Goal: Task Accomplishment & Management: Use online tool/utility

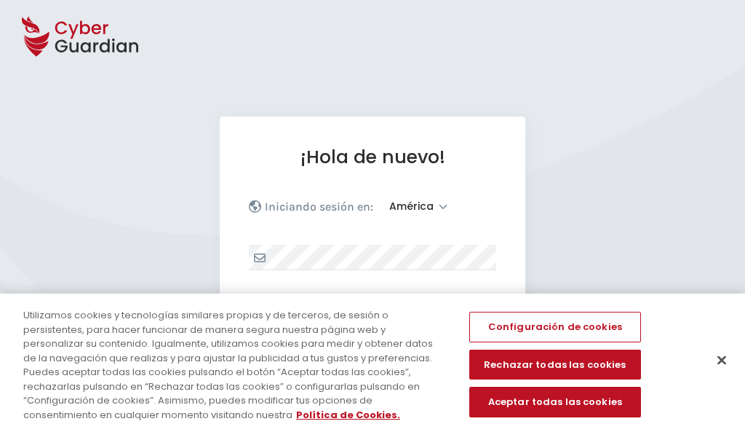
select select "América"
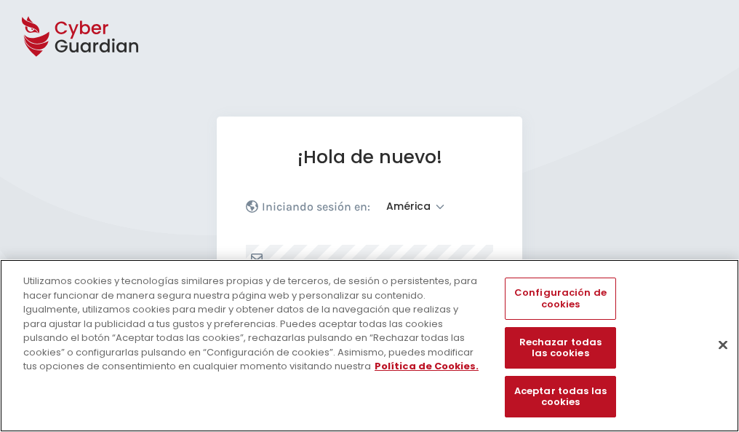
scroll to position [190, 0]
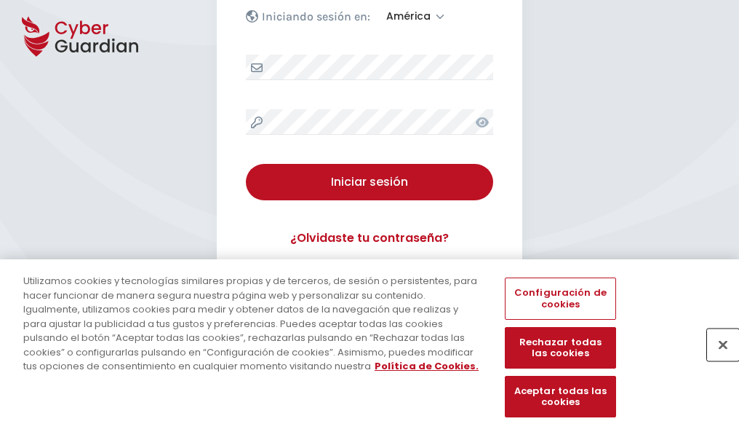
click at [716, 360] on button "Cerrar" at bounding box center [723, 344] width 32 height 32
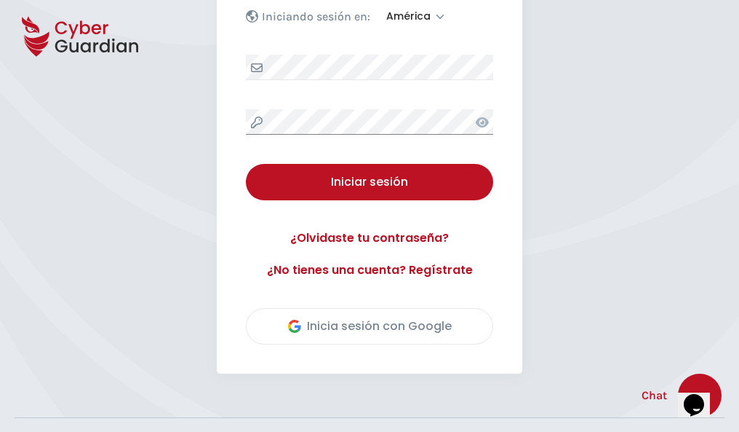
scroll to position [330, 0]
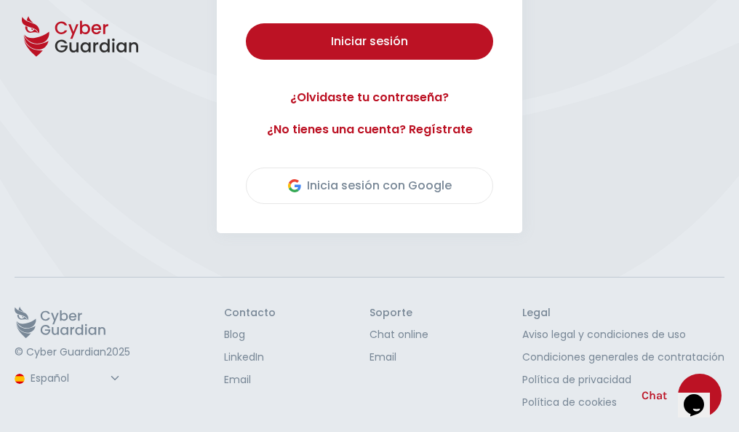
click at [246, 23] on button "Iniciar sesión" at bounding box center [369, 41] width 247 height 36
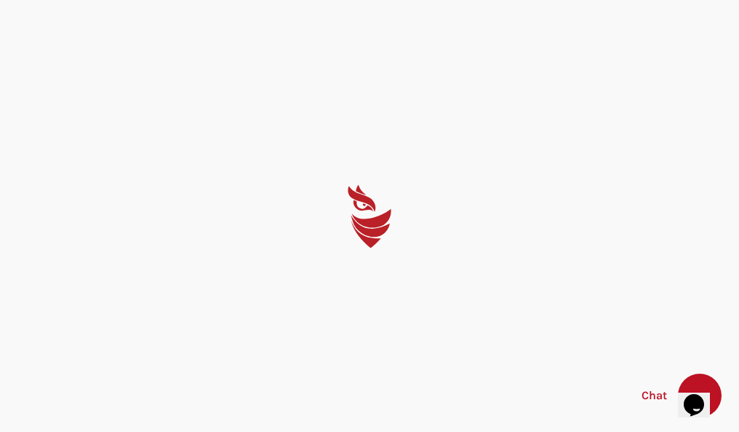
scroll to position [0, 0]
select select "Português (BR)"
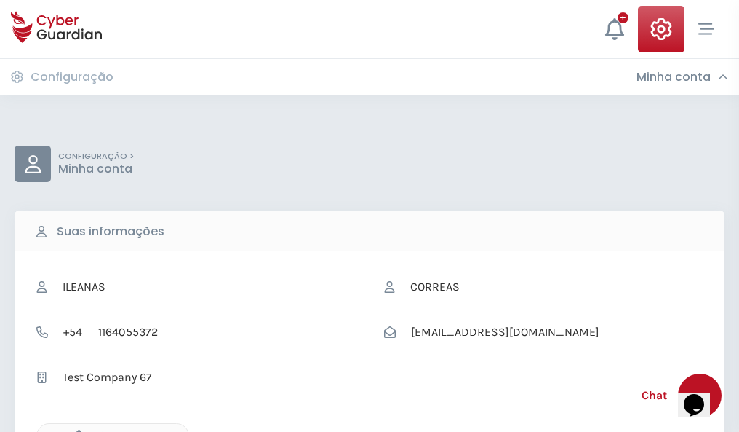
click at [75, 430] on icon "button" at bounding box center [75, 435] width 12 height 12
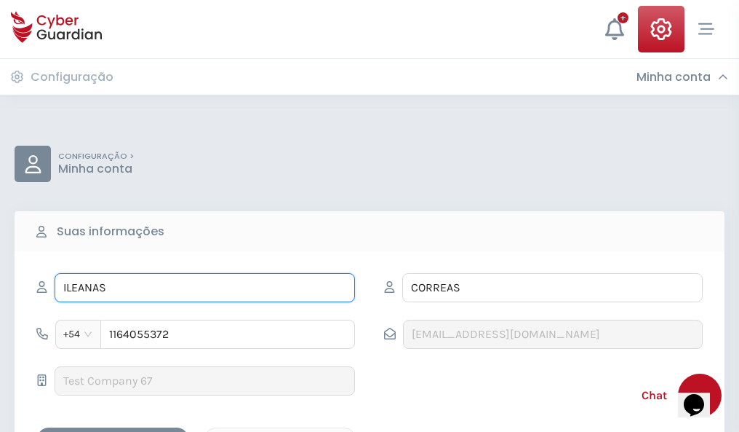
click at [205, 287] on input "ILEANAS" at bounding box center [205, 287] width 301 height 29
type input "I"
type input "Javiera"
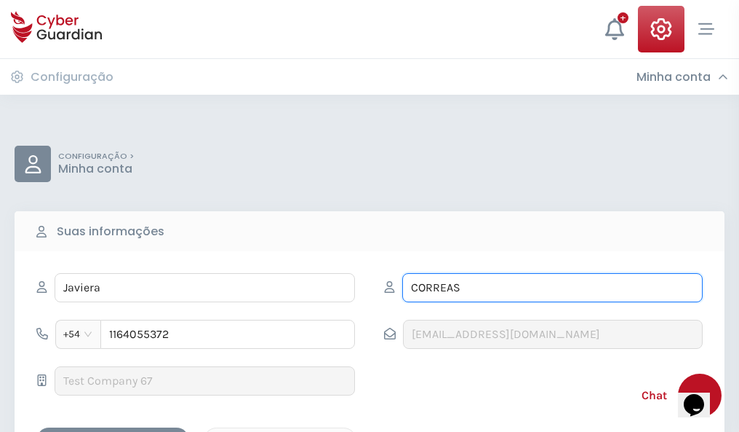
click at [552, 287] on input "CORREAS" at bounding box center [552, 287] width 301 height 29
type input "C"
type input "Vera"
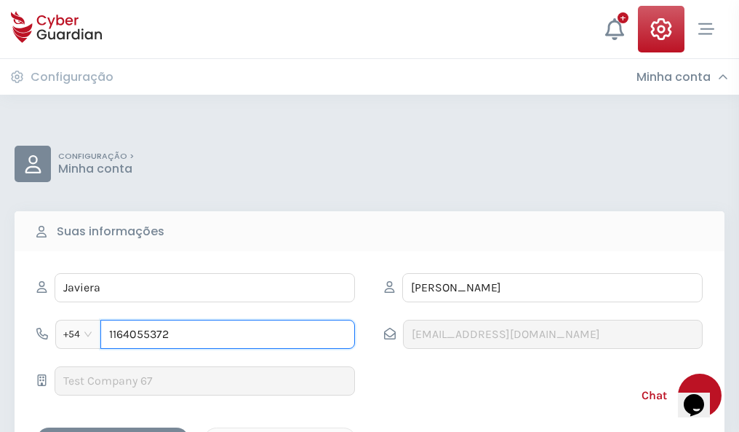
click at [228, 334] on input "1164055372" at bounding box center [227, 333] width 255 height 29
type input "1"
type input "4981951028"
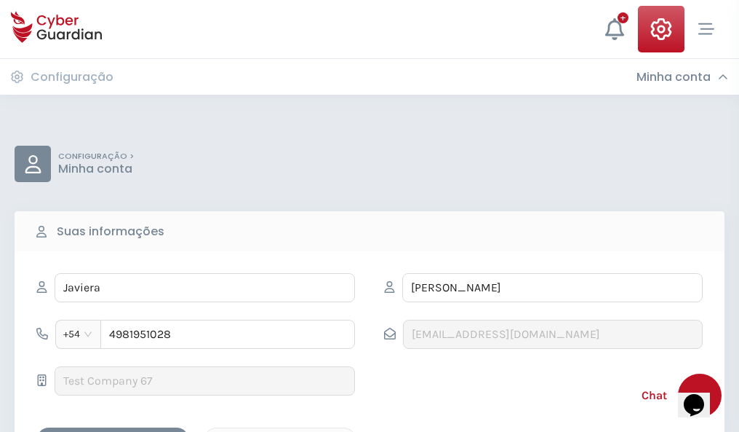
click at [280, 431] on div "Cancelar" at bounding box center [280, 440] width 130 height 18
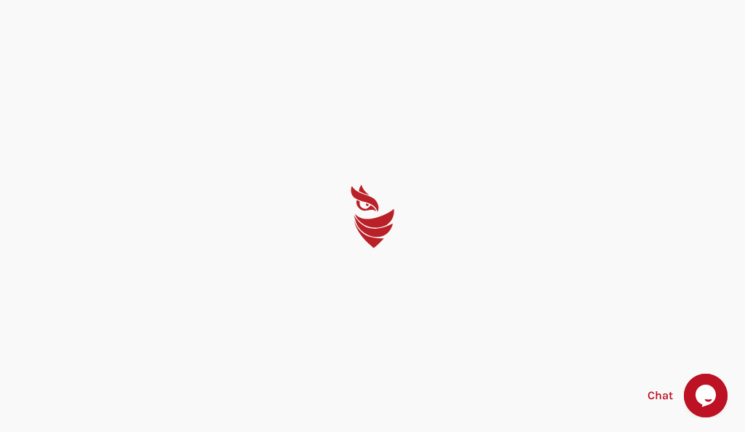
select select "Português (BR)"
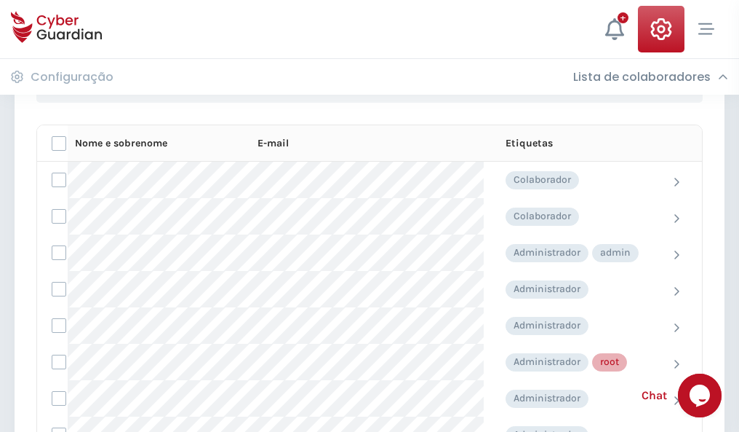
scroll to position [732, 0]
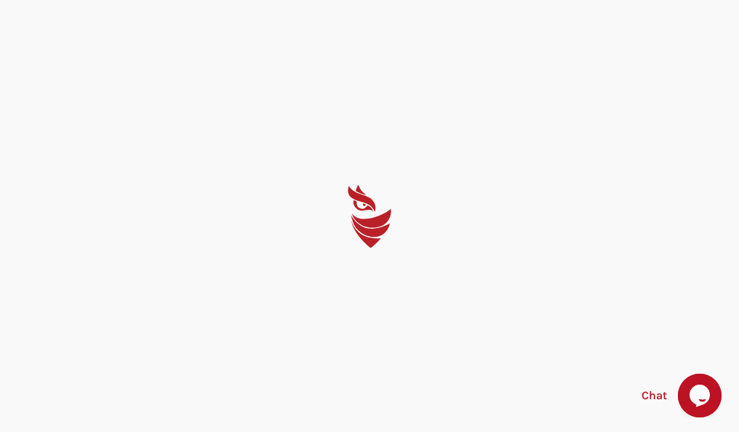
select select "Português (BR)"
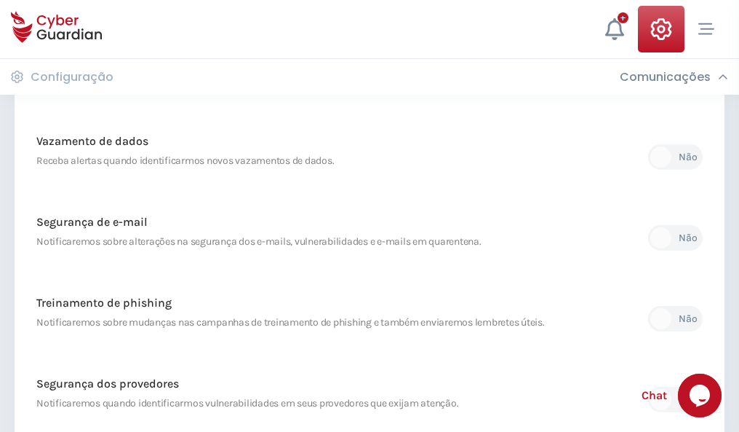
scroll to position [766, 0]
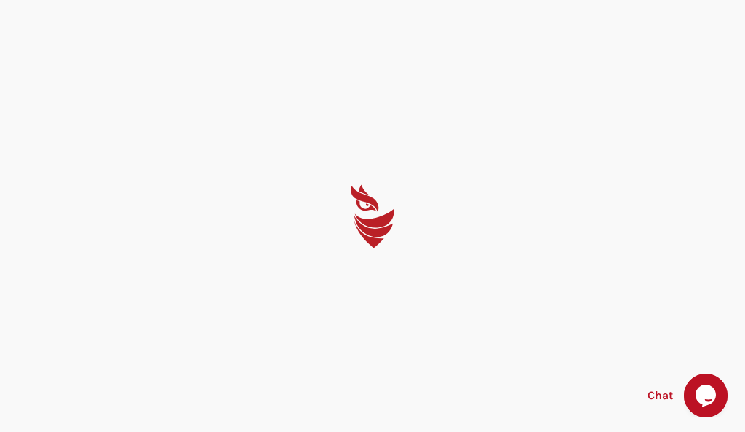
select select "Português (BR)"
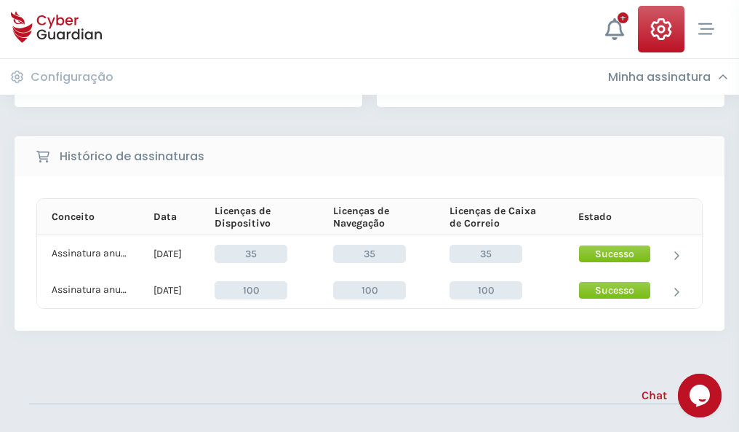
scroll to position [405, 0]
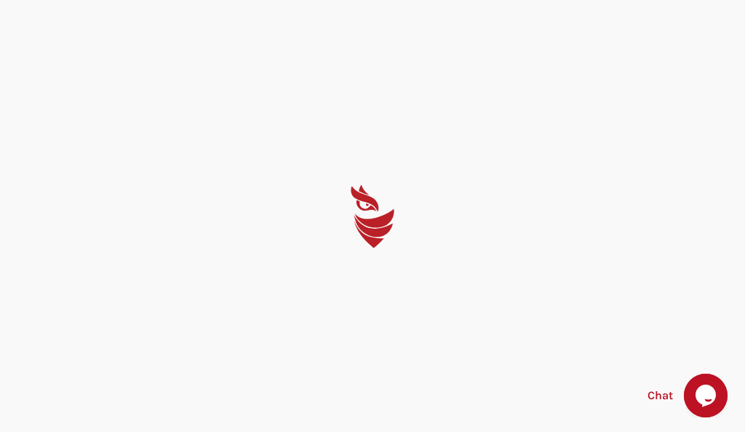
select select "Português (BR)"
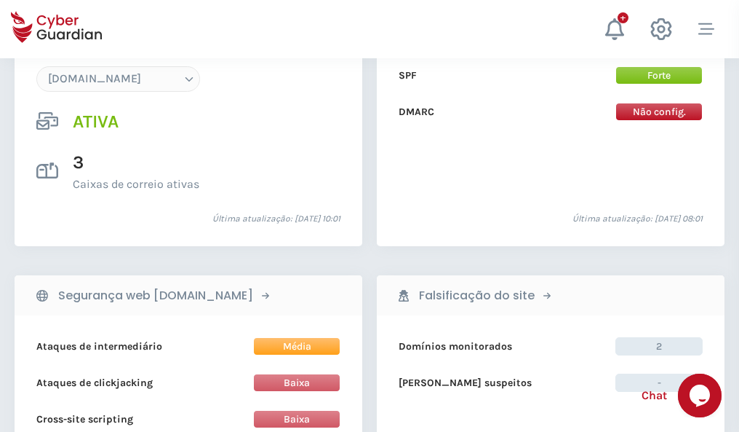
scroll to position [1550, 0]
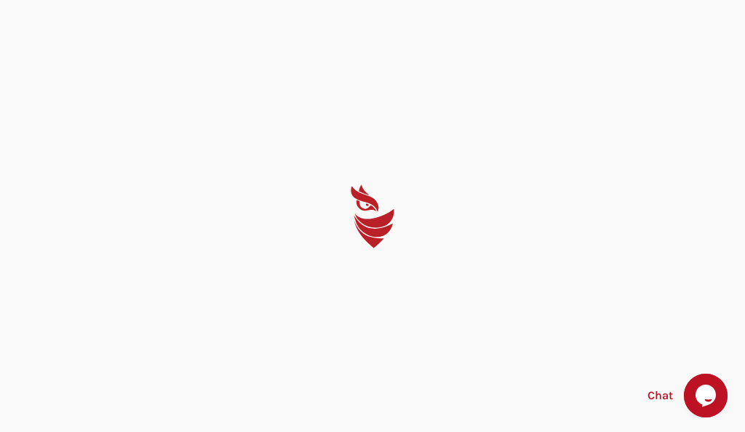
select select "Português (BR)"
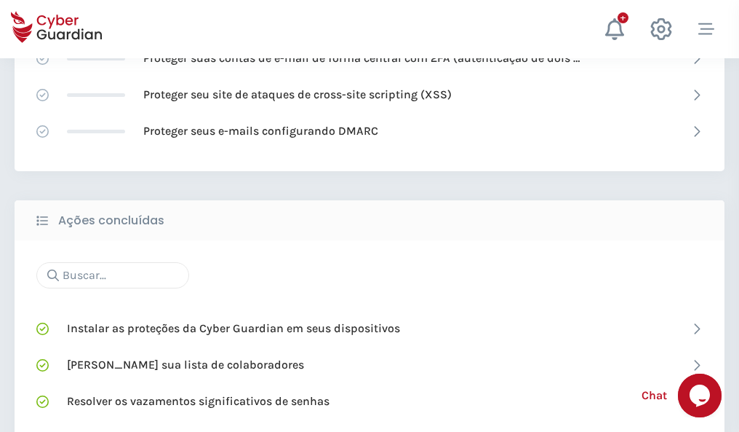
scroll to position [969, 0]
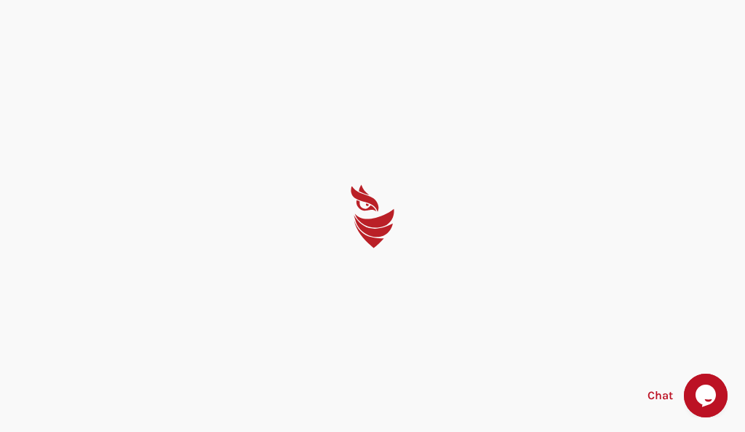
select select "Português (BR)"
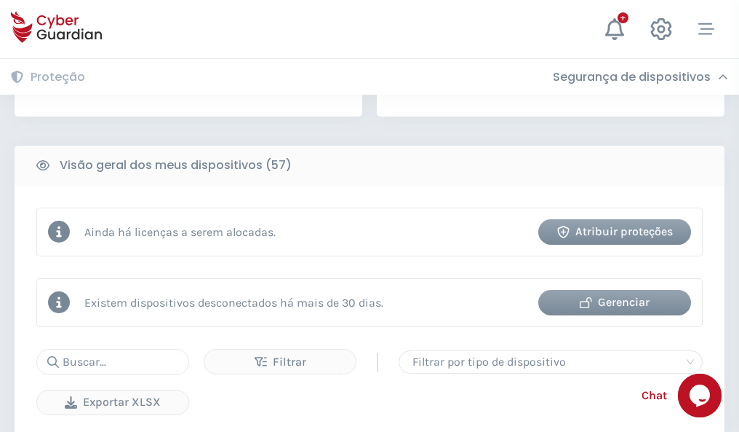
scroll to position [1428, 0]
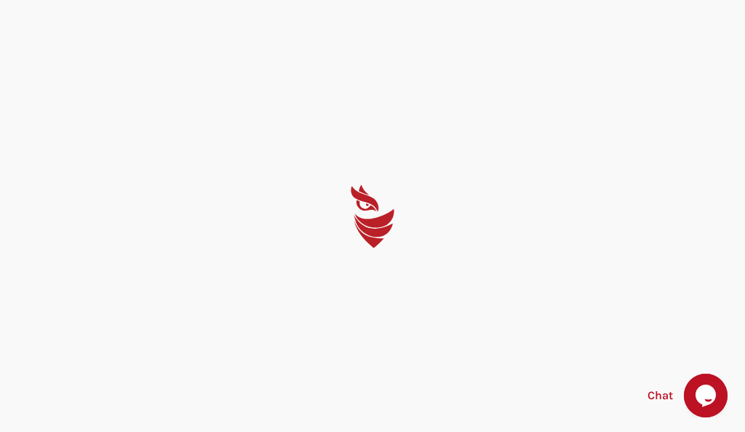
select select "Português (BR)"
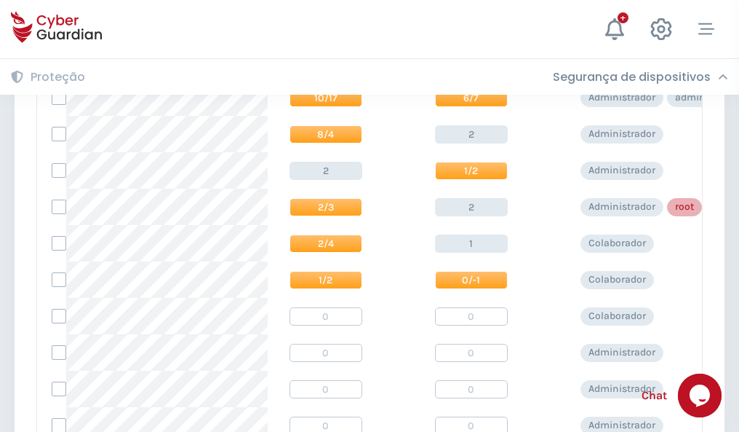
scroll to position [734, 0]
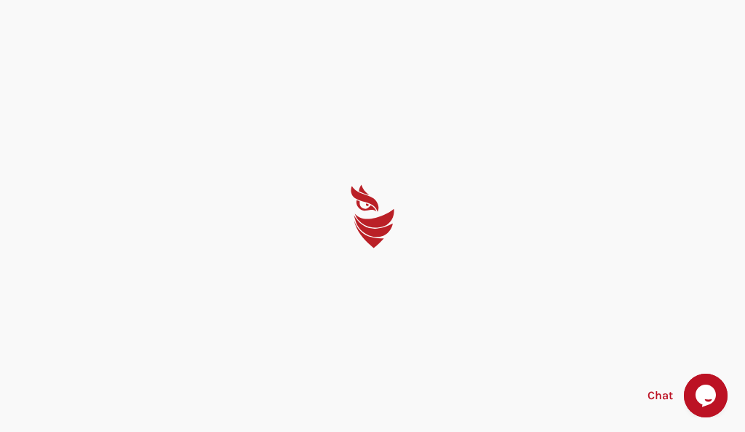
select select "Português (BR)"
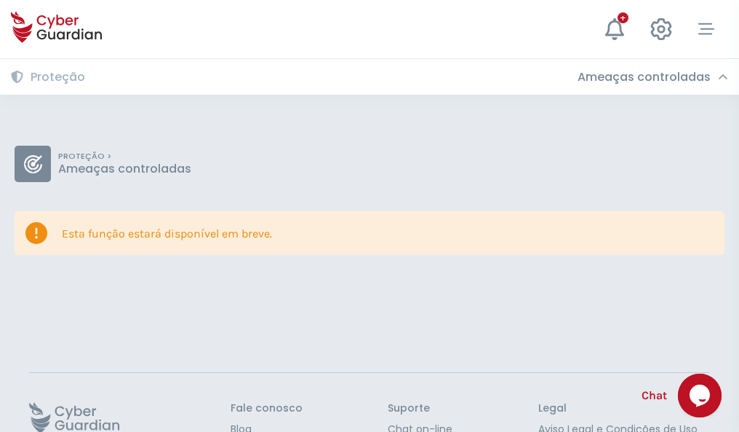
scroll to position [95, 0]
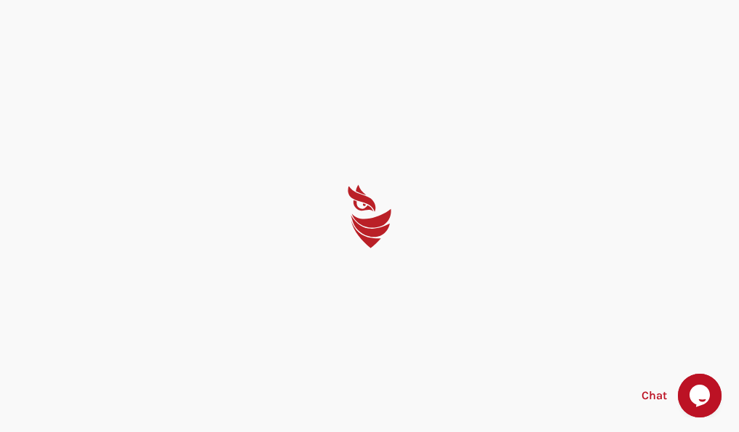
select select "Português (BR)"
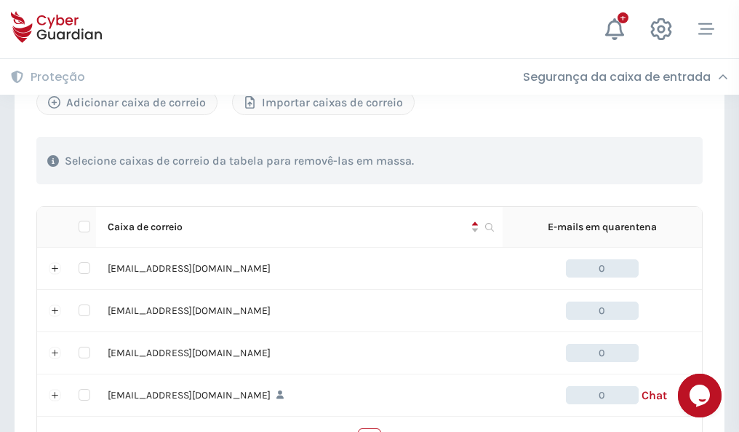
scroll to position [717, 0]
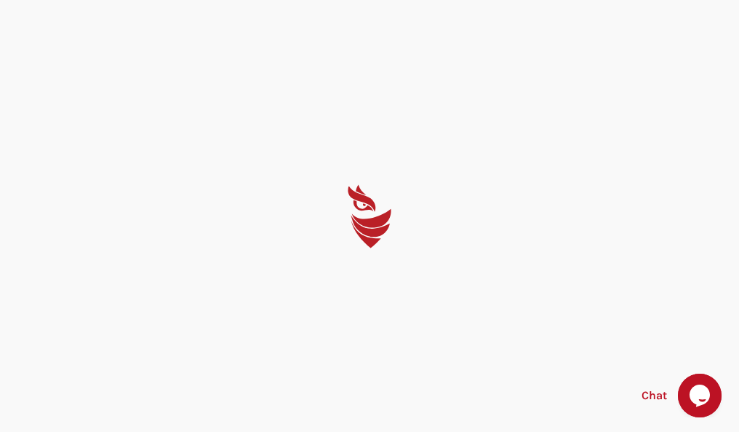
select select "Português (BR)"
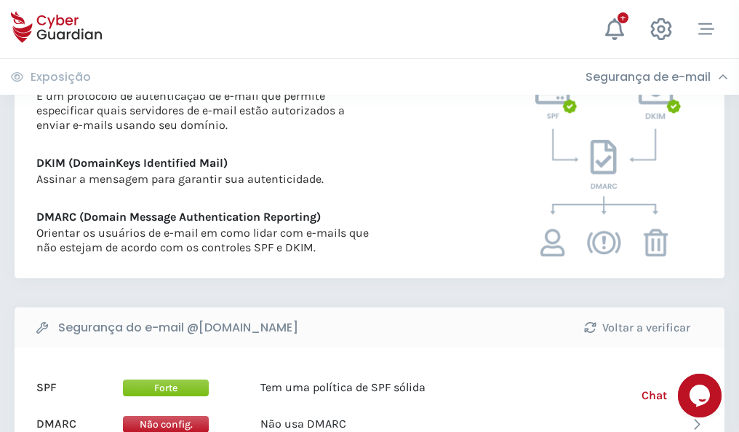
scroll to position [785, 0]
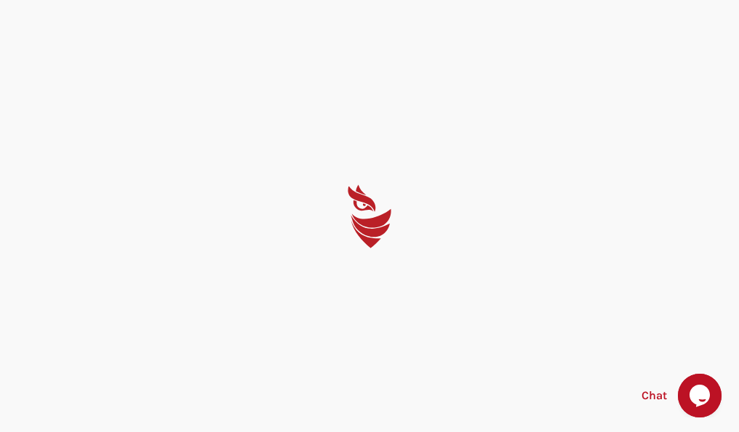
select select "Português (BR)"
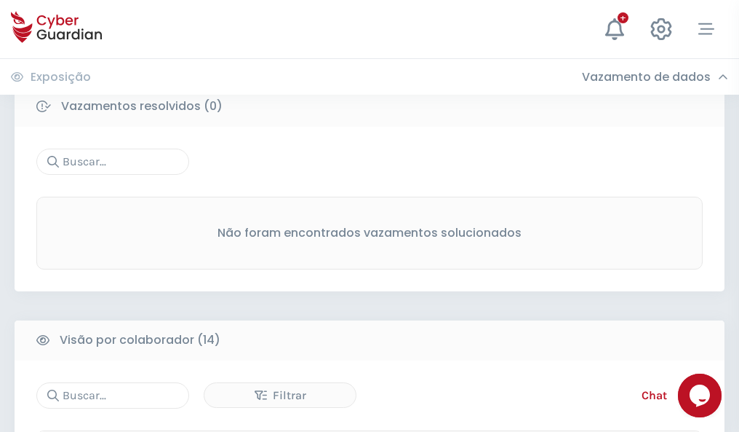
scroll to position [1314, 0]
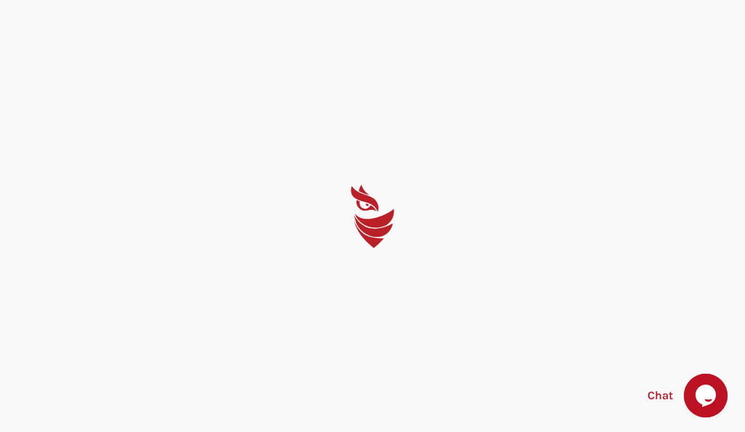
select select "Português (BR)"
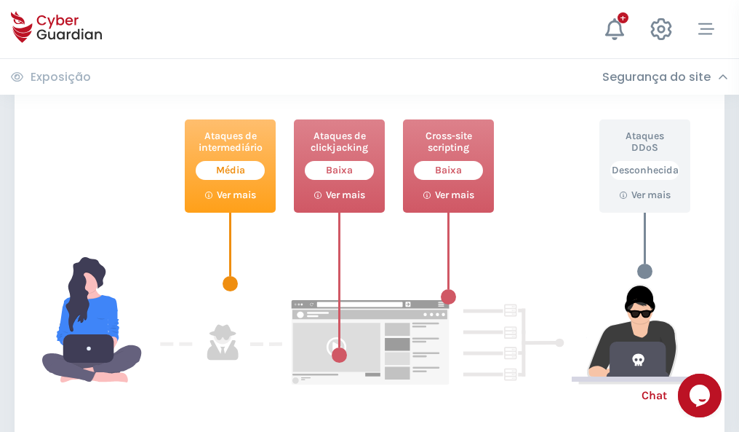
scroll to position [793, 0]
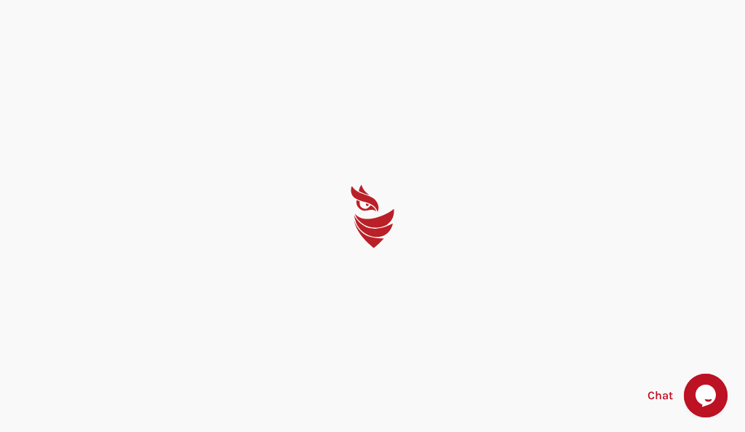
select select "Português (BR)"
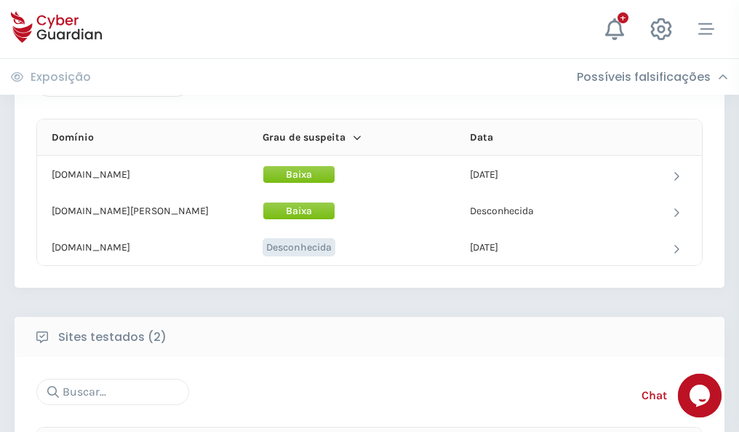
scroll to position [873, 0]
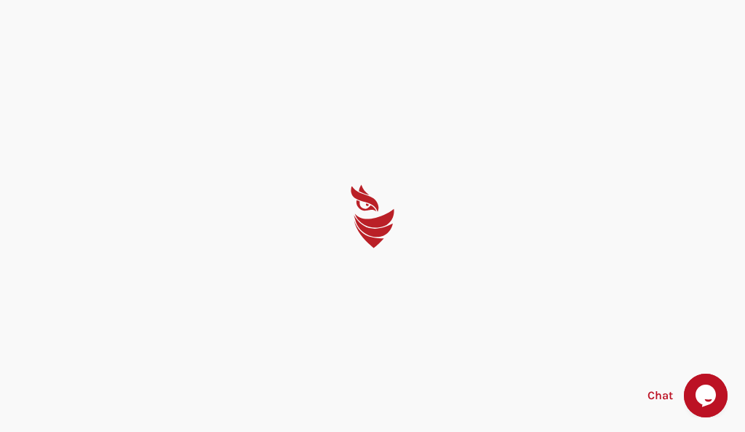
select select "Português (BR)"
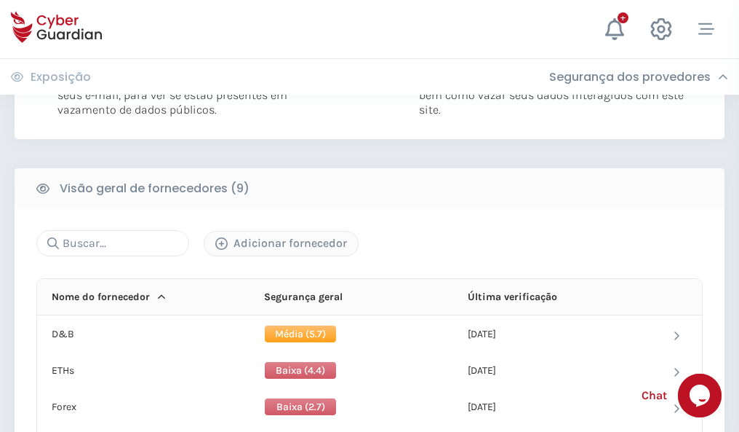
scroll to position [1033, 0]
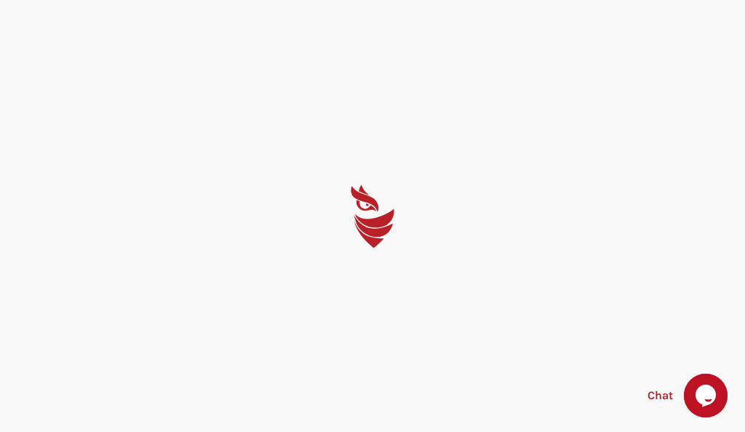
select select "Português (BR)"
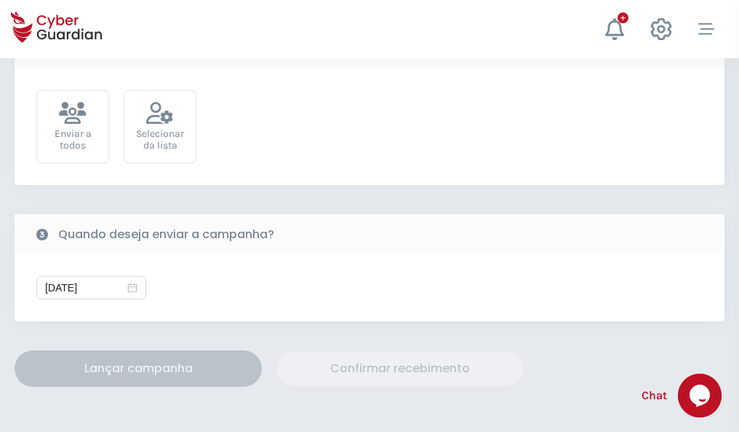
scroll to position [533, 0]
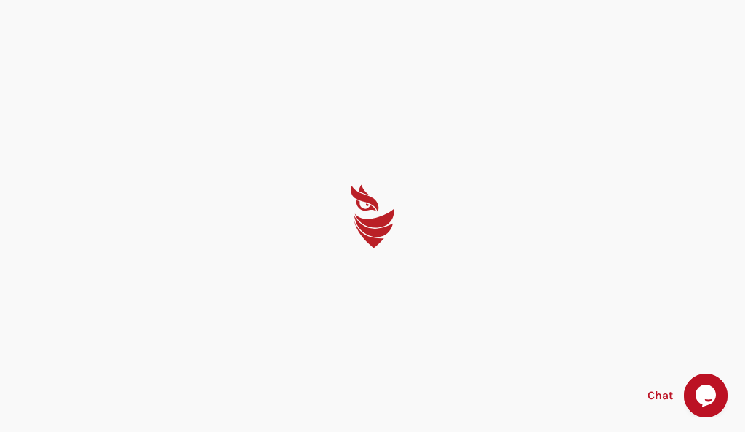
select select "Português (BR)"
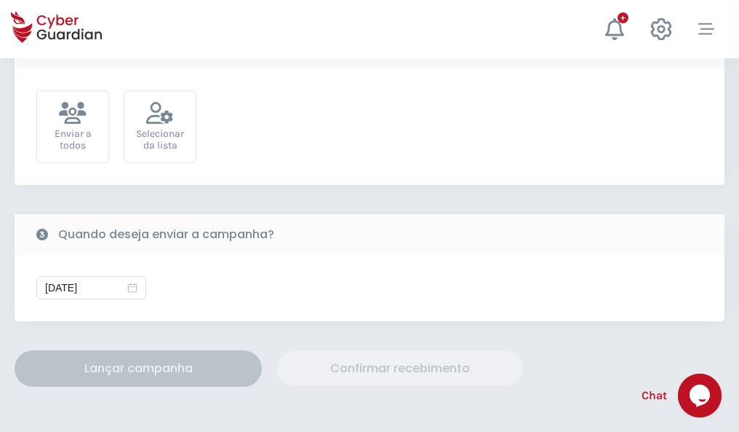
scroll to position [533, 0]
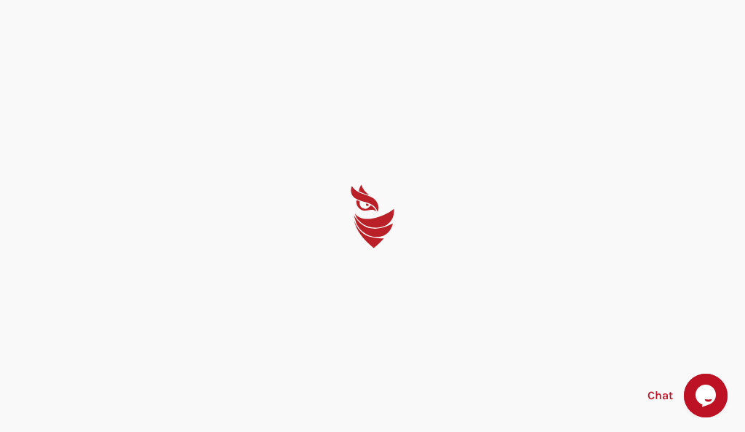
select select "Português (BR)"
